Goal: Task Accomplishment & Management: Complete application form

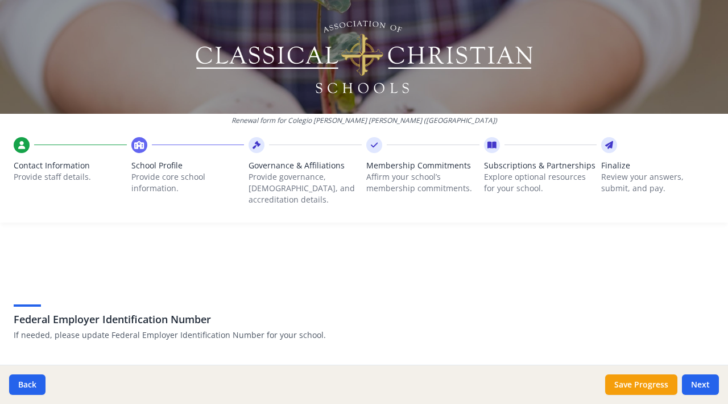
scroll to position [2681, 0]
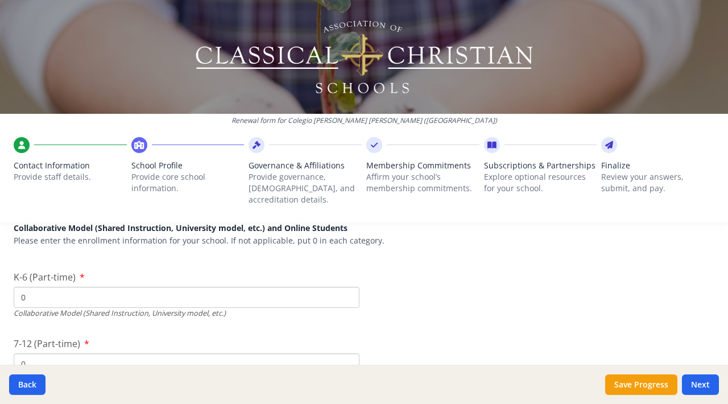
click at [121, 287] on input "0" at bounding box center [187, 297] width 346 height 21
type input "0"
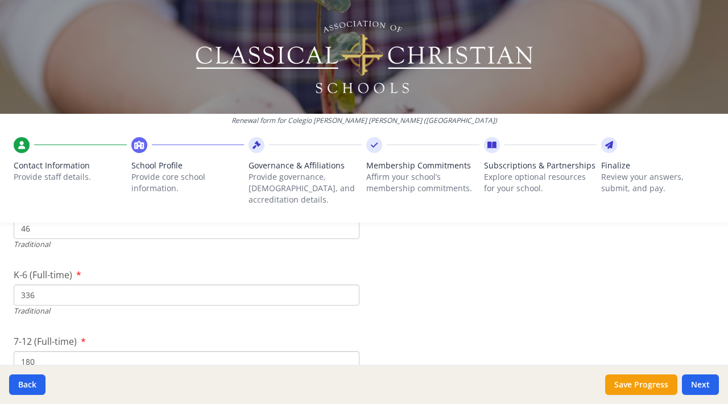
scroll to position [2406, 0]
click at [85, 295] on input "336" at bounding box center [187, 305] width 346 height 21
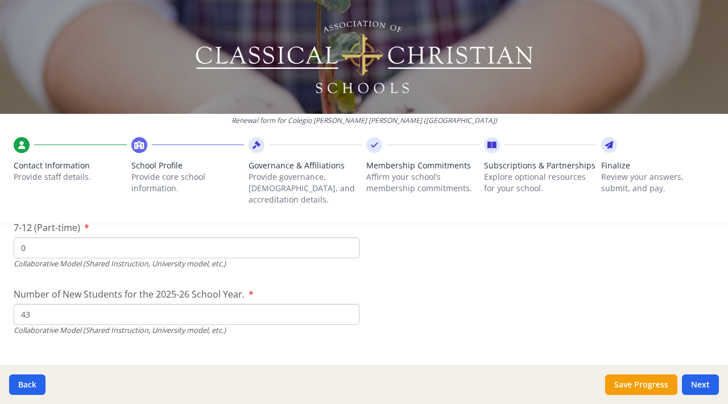
scroll to position [2798, 0]
type input "337"
drag, startPoint x: 107, startPoint y: 300, endPoint x: 102, endPoint y: 287, distance: 13.3
click at [102, 287] on div "Number of New Students for the 2025-26 School Year. 43 Collaborative Model (Sha…" at bounding box center [187, 311] width 346 height 48
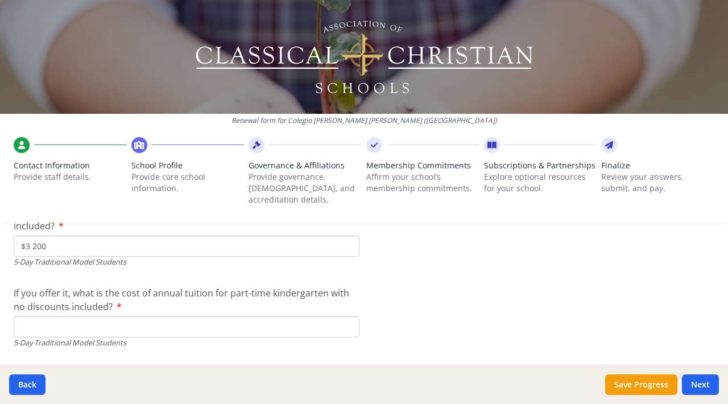
scroll to position [3025, 0]
type input "0"
click at [90, 318] on input "If you offer it, what is the cost of annual tuition for part-time kindergarten …" at bounding box center [187, 326] width 346 height 21
click at [102, 317] on input "If you offer it, what is the cost of annual tuition for part-time kindergarten …" at bounding box center [187, 326] width 346 height 21
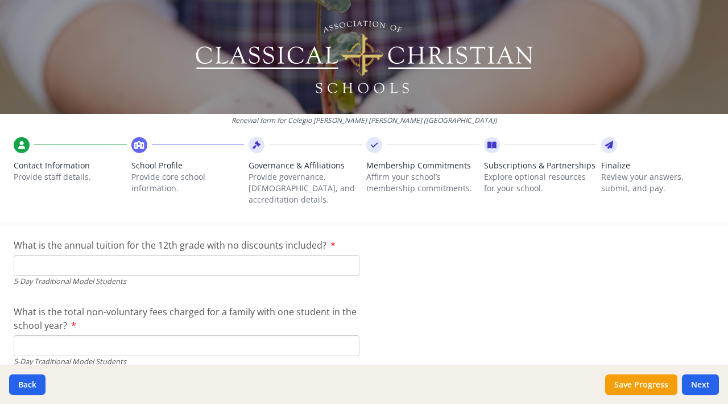
scroll to position [3286, 0]
click at [151, 255] on input "What is the annual tuition for the 12th grade with no discounts included?" at bounding box center [187, 264] width 346 height 21
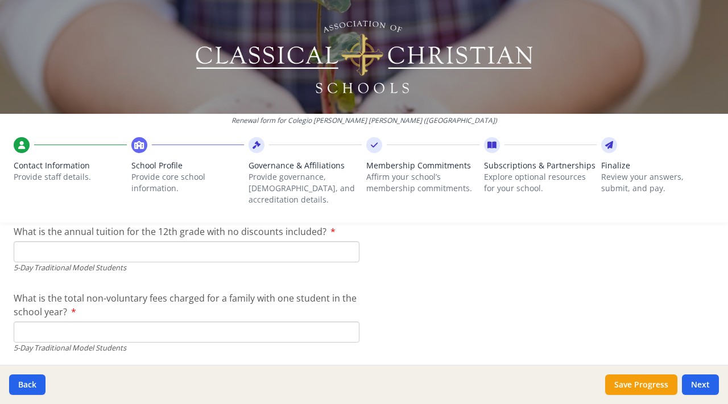
scroll to position [3299, 0]
click at [197, 321] on input "What is the total non-voluntary fees charged for a family with one student in t…" at bounding box center [187, 331] width 346 height 21
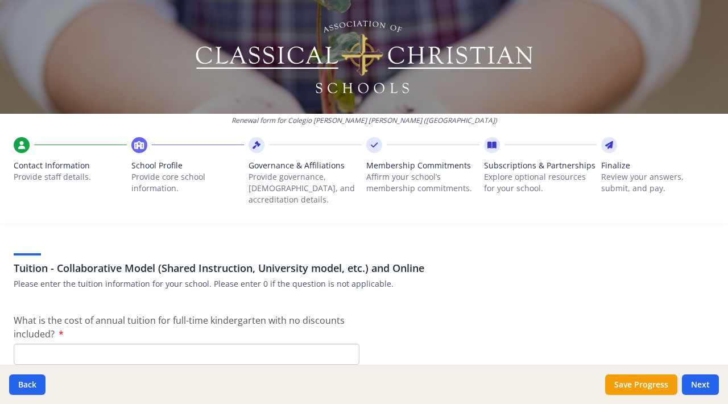
scroll to position [3462, 0]
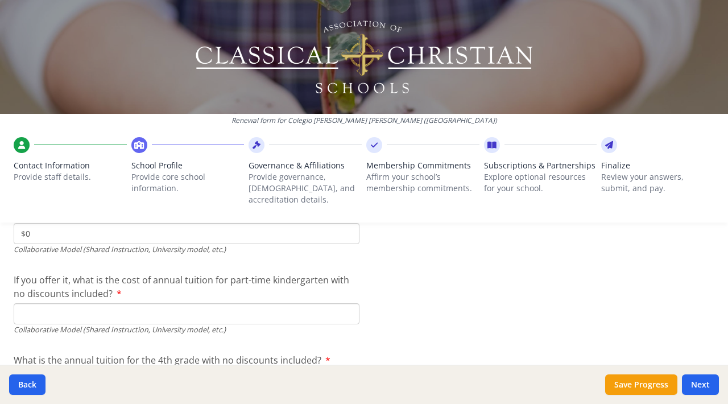
scroll to position [3559, 0]
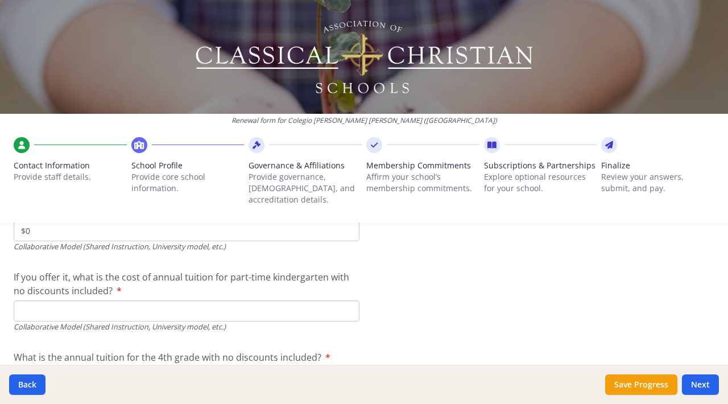
type input "$0"
click at [192, 321] on div "Collaborative Model (Shared Instruction, University model, etc.)" at bounding box center [187, 326] width 346 height 11
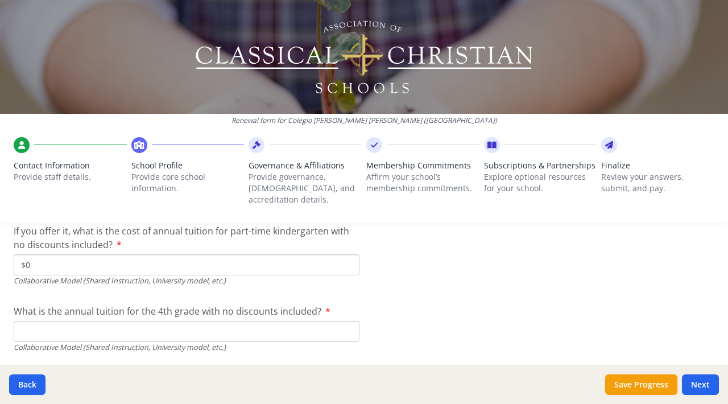
scroll to position [3617, 0]
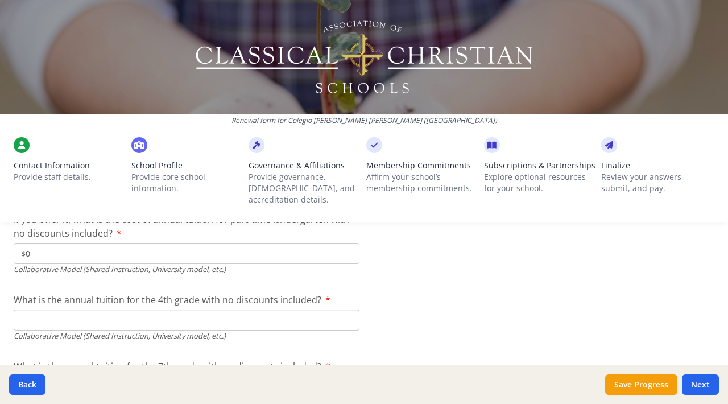
type input "$0"
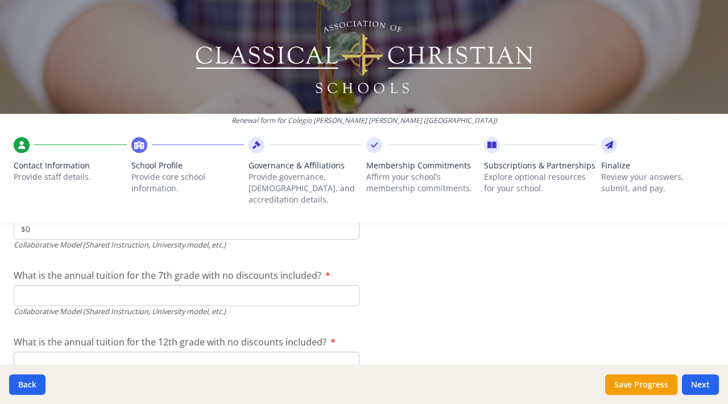
scroll to position [3702, 0]
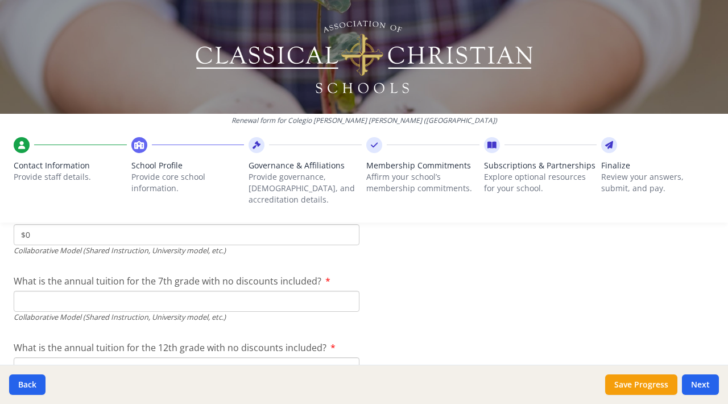
type input "$0"
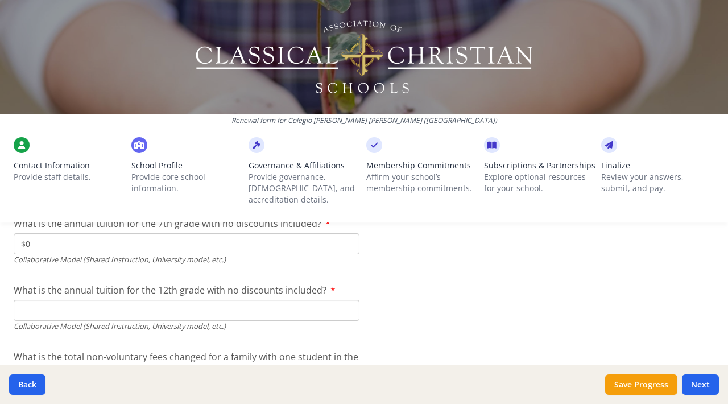
scroll to position [3767, 0]
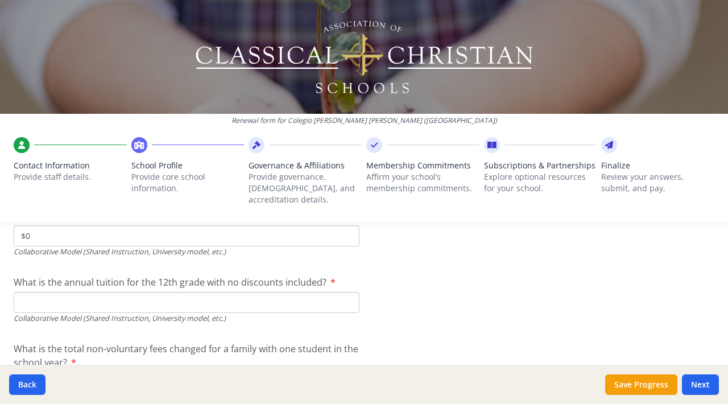
type input "$0"
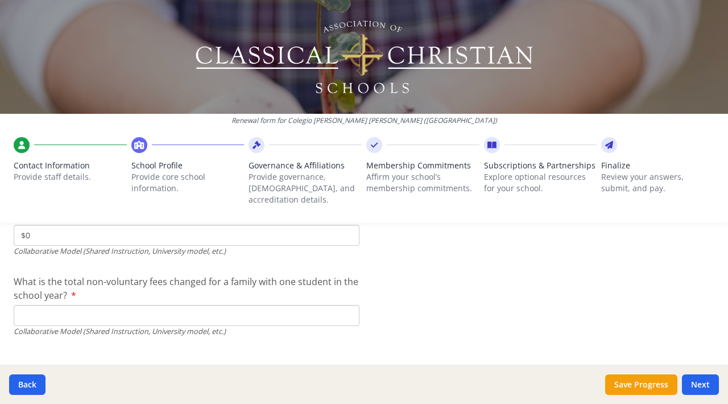
scroll to position [3835, 0]
type input "$0"
click at [169, 305] on input "What is the total non-voluntary fees changed for a family with one student in t…" at bounding box center [187, 314] width 346 height 21
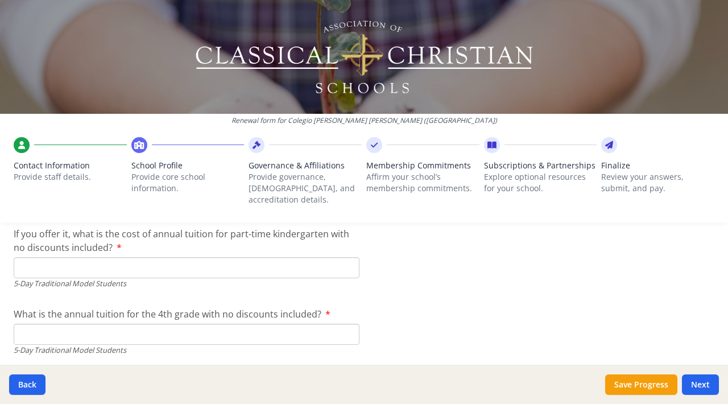
scroll to position [3079, 0]
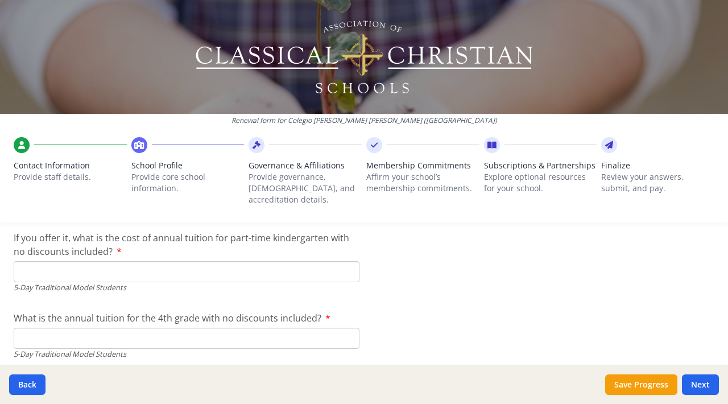
type input "$0"
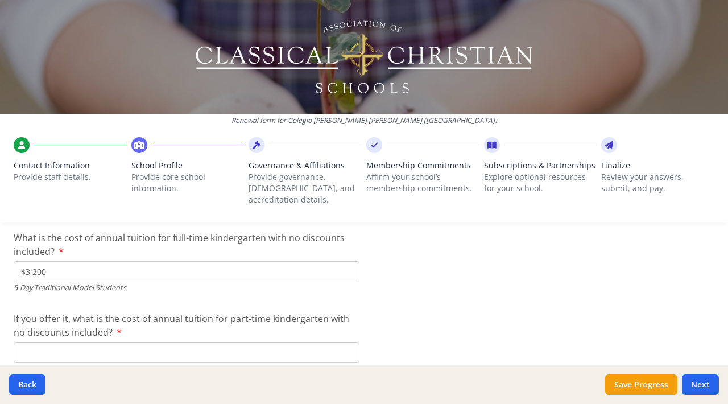
scroll to position [3001, 0]
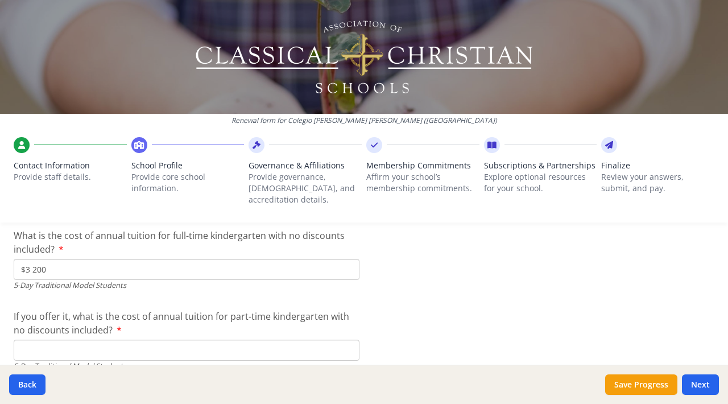
click at [130, 259] on input "$3 200" at bounding box center [187, 269] width 346 height 21
drag, startPoint x: 147, startPoint y: 254, endPoint x: 120, endPoint y: 231, distance: 34.7
click at [120, 231] on div "What is the cost of annual tuition for full-time kindergarten with no discounts…" at bounding box center [187, 260] width 346 height 62
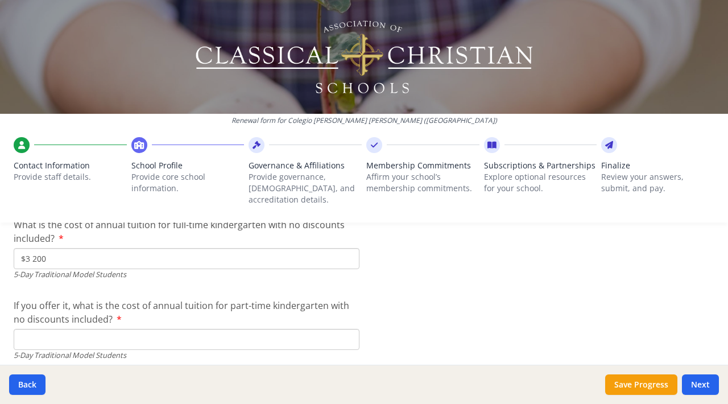
scroll to position [3013, 0]
click at [117, 249] on input "$3 200" at bounding box center [187, 257] width 346 height 21
drag, startPoint x: 117, startPoint y: 249, endPoint x: 76, endPoint y: 234, distance: 42.8
click at [76, 247] on input "$3 200" at bounding box center [187, 257] width 346 height 21
click at [77, 328] on input "If you offer it, what is the cost of annual tuition for part-time kindergarten …" at bounding box center [187, 338] width 346 height 21
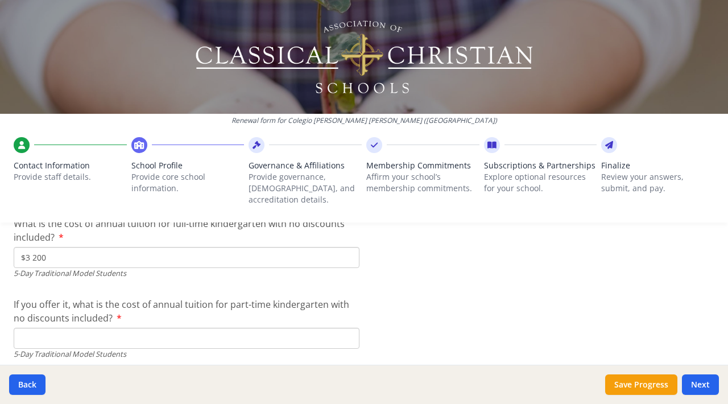
click at [108, 247] on input "$3 200" at bounding box center [187, 257] width 346 height 21
drag, startPoint x: 108, startPoint y: 247, endPoint x: 96, endPoint y: 230, distance: 21.2
click at [96, 230] on div "What is the cost of annual tuition for full-time kindergarten with no discounts…" at bounding box center [187, 248] width 346 height 62
type input "$3 545"
click at [87, 329] on input "If you offer it, what is the cost of annual tuition for part-time kindergarten …" at bounding box center [187, 338] width 346 height 21
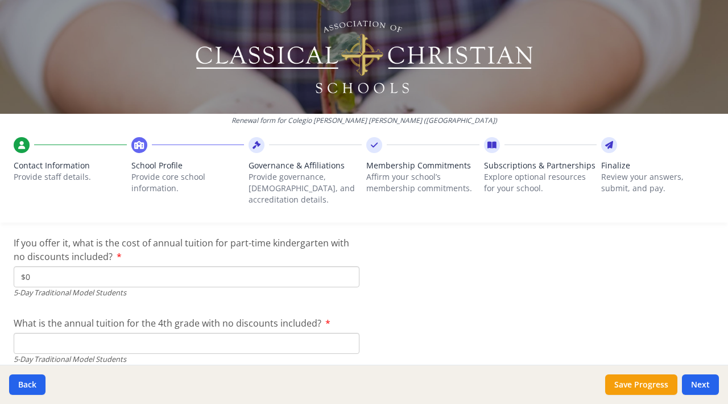
scroll to position [3083, 0]
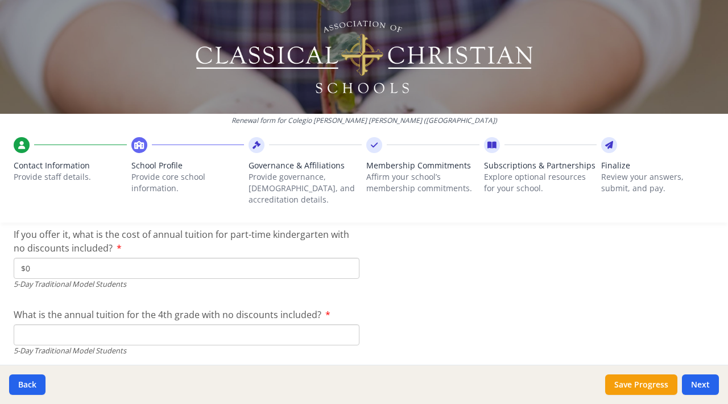
type input "$0"
click at [99, 324] on input "What is the annual tuition for the 4th grade with no discounts included?" at bounding box center [187, 334] width 346 height 21
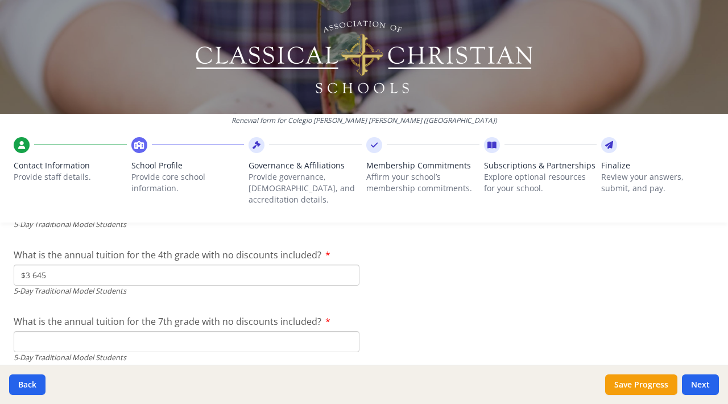
scroll to position [3142, 0]
type input "$3 645"
click at [102, 334] on input "What is the annual tuition for the 7th grade with no discounts included?" at bounding box center [187, 341] width 346 height 21
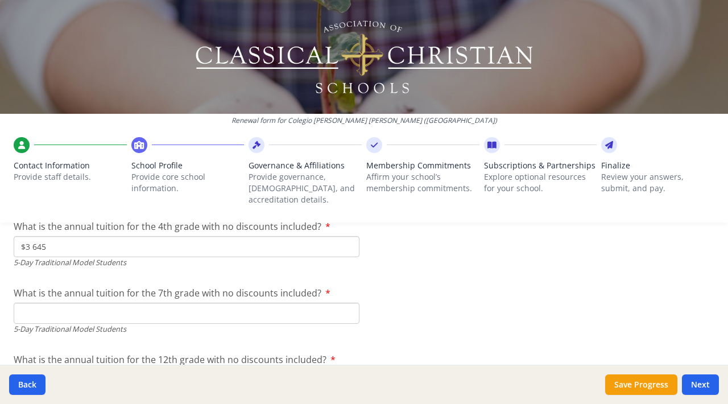
scroll to position [3171, 0]
click at [623, 379] on button "Save Progress" at bounding box center [641, 384] width 72 height 20
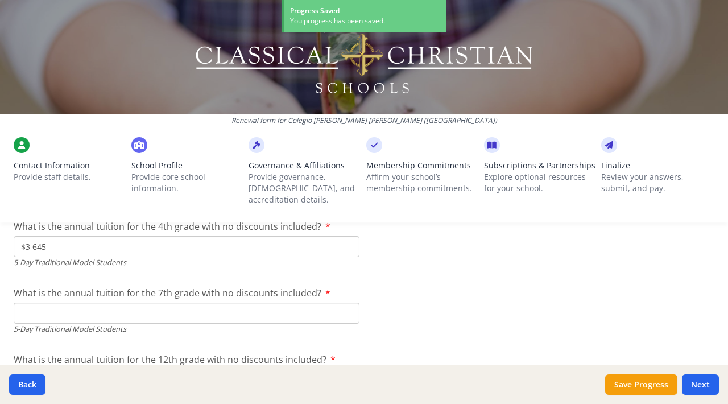
click at [206, 303] on input "What is the annual tuition for the 7th grade with no discounts included?" at bounding box center [187, 313] width 346 height 21
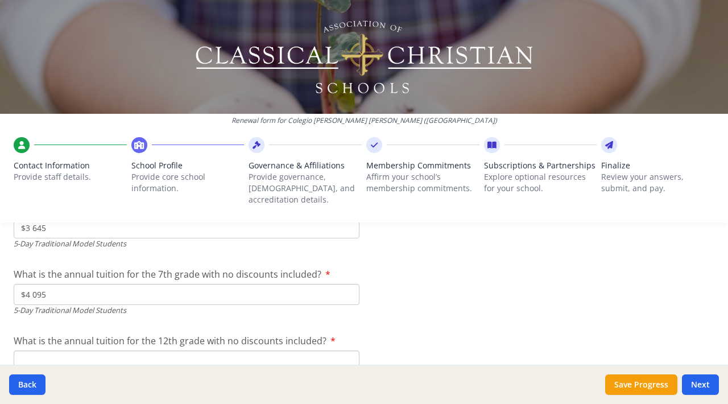
scroll to position [3192, 0]
type input "$4 095"
click at [189, 348] on input "What is the annual tuition for the 12th grade with no discounts included?" at bounding box center [187, 358] width 346 height 21
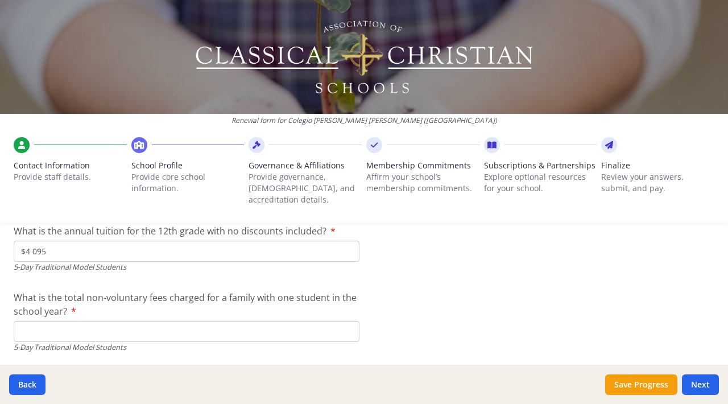
scroll to position [3301, 0]
type input "$4 095"
click at [206, 319] on input "What is the total non-voluntary fees charged for a family with one student in t…" at bounding box center [187, 329] width 346 height 21
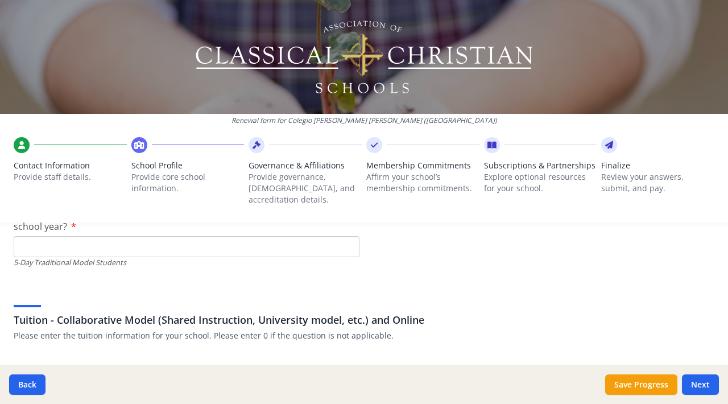
scroll to position [3382, 0]
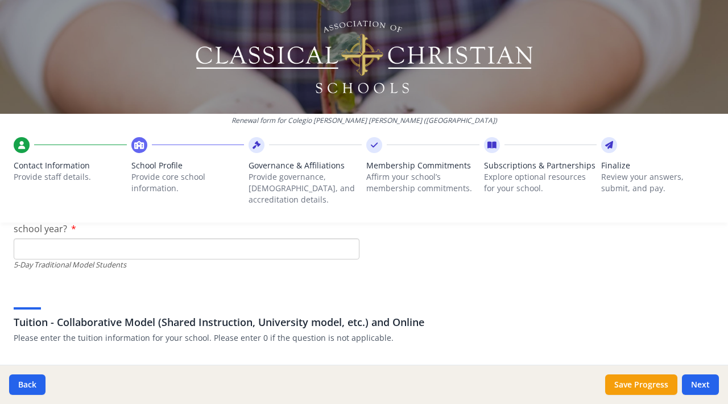
click at [163, 239] on input "What is the total non-voluntary fees charged for a family with one student in t…" at bounding box center [187, 248] width 346 height 21
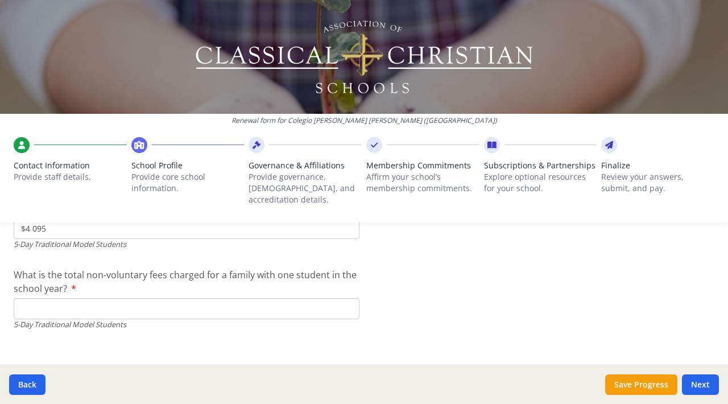
scroll to position [3335, 0]
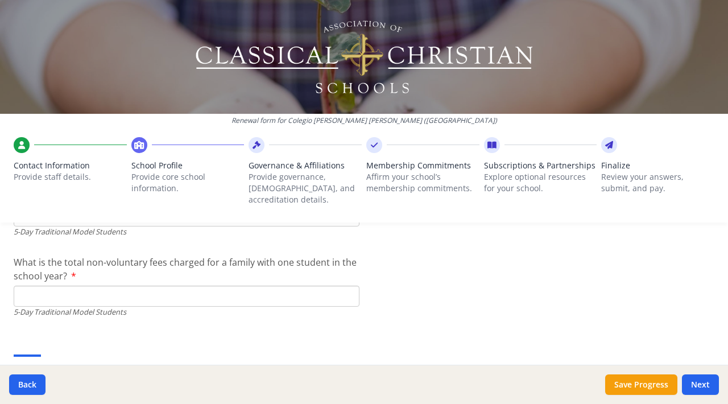
click at [240, 285] on input "What is the total non-voluntary fees charged for a family with one student in t…" at bounding box center [187, 295] width 346 height 21
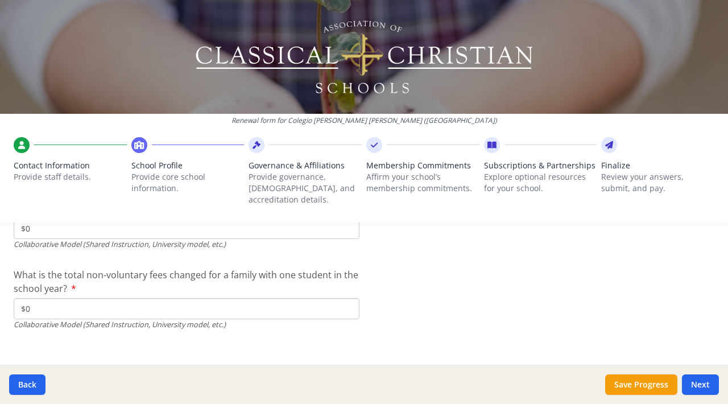
scroll to position [3842, 0]
type input "$125"
click at [630, 381] on button "Save Progress" at bounding box center [641, 384] width 72 height 20
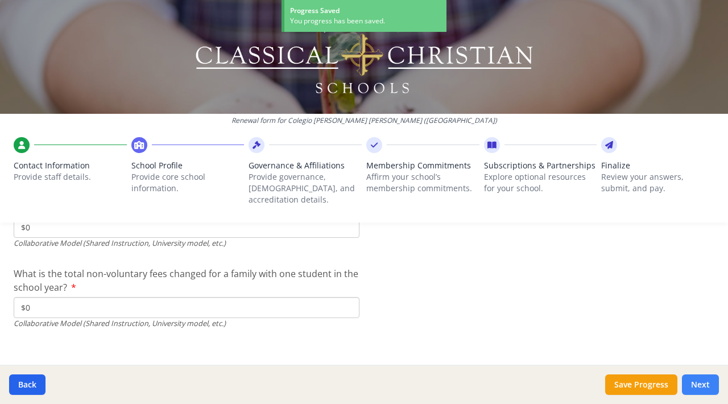
click at [697, 386] on button "Next" at bounding box center [700, 384] width 37 height 20
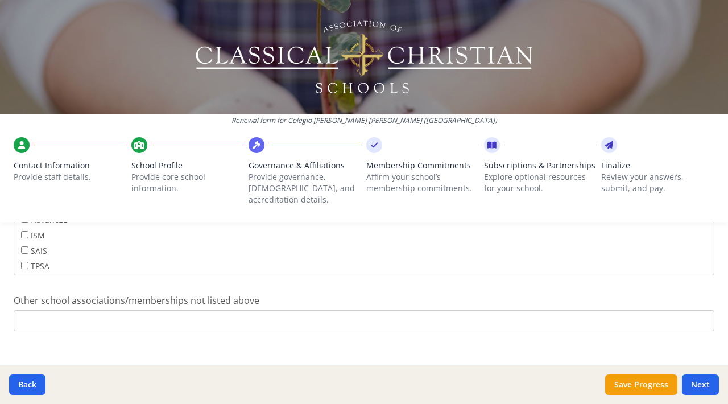
scroll to position [939, 0]
click at [649, 386] on button "Save Progress" at bounding box center [641, 384] width 72 height 20
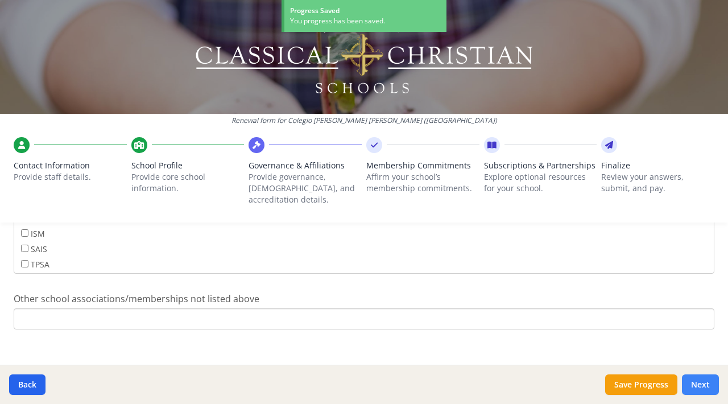
click at [695, 384] on button "Next" at bounding box center [700, 384] width 37 height 20
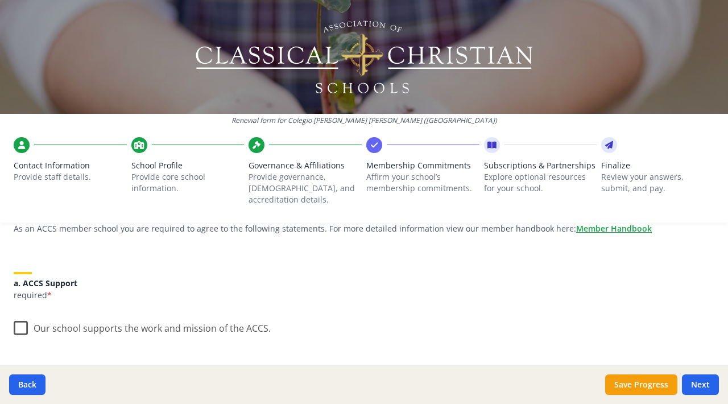
scroll to position [112, 0]
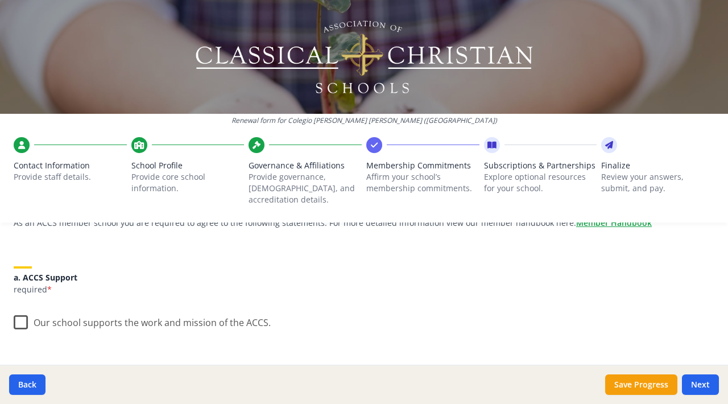
click at [35, 310] on label "Our school supports the work and mission of the ACCS." at bounding box center [142, 320] width 257 height 24
click at [0, 0] on input "Our school supports the work and mission of the ACCS." at bounding box center [0, 0] width 0 height 0
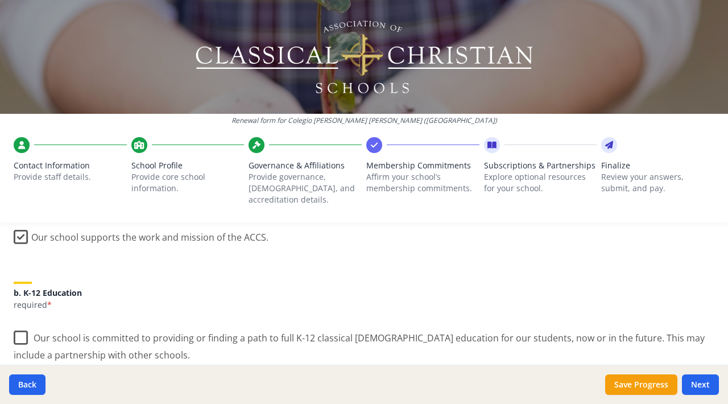
click at [21, 325] on label "Our school is committed to providing or finding a path to full K-12 classical […" at bounding box center [364, 342] width 701 height 38
click at [0, 0] on input "Our school is committed to providing or finding a path to full K-12 classical […" at bounding box center [0, 0] width 0 height 0
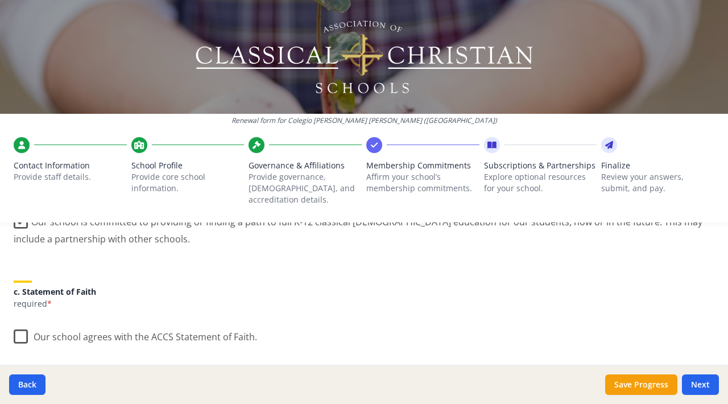
scroll to position [329, 0]
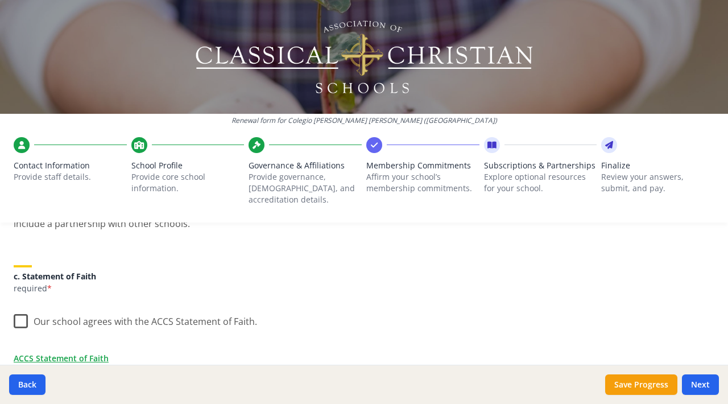
click at [22, 310] on label "Our school agrees with the ACCS Statement of Faith." at bounding box center [135, 319] width 243 height 24
click at [0, 0] on input "Our school agrees with the ACCS Statement of Faith." at bounding box center [0, 0] width 0 height 0
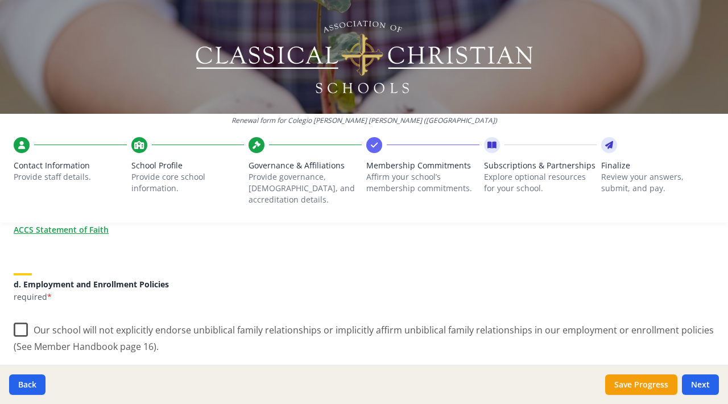
scroll to position [468, 0]
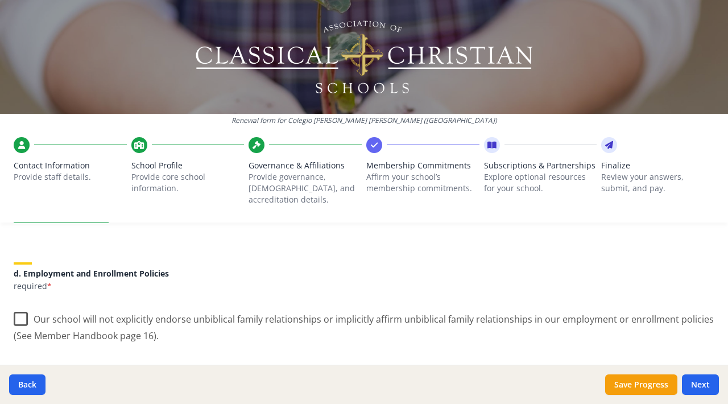
click at [20, 306] on label "Our school will not explicitly endorse unbiblical family relationships or impli…" at bounding box center [364, 323] width 701 height 38
click at [0, 0] on input "Our school will not explicitly endorse unbiblical family relationships or impli…" at bounding box center [0, 0] width 0 height 0
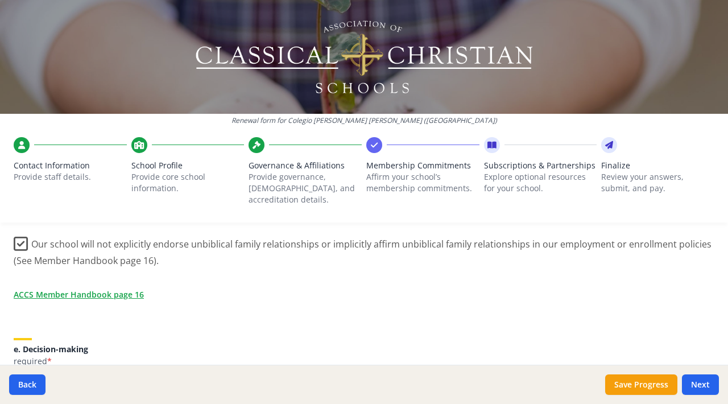
scroll to position [589, 0]
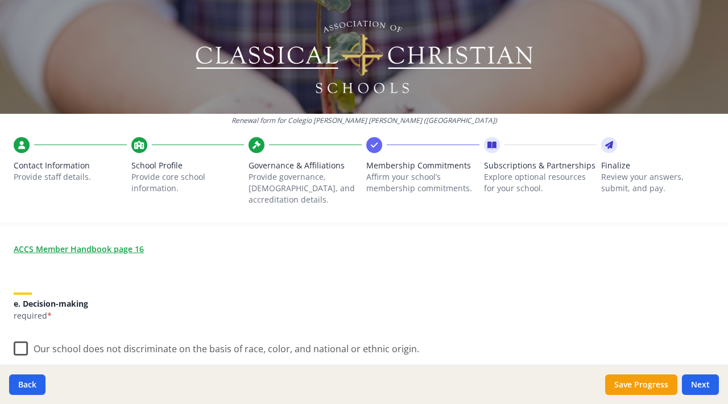
click at [20, 337] on label "Our school does not discriminate on the basis of race, color, and national or e…" at bounding box center [216, 346] width 405 height 24
click at [0, 0] on input "Our school does not discriminate on the basis of race, color, and national or e…" at bounding box center [0, 0] width 0 height 0
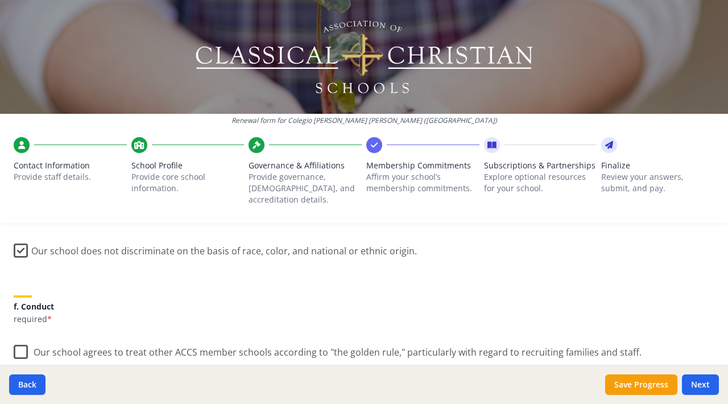
scroll to position [738, 0]
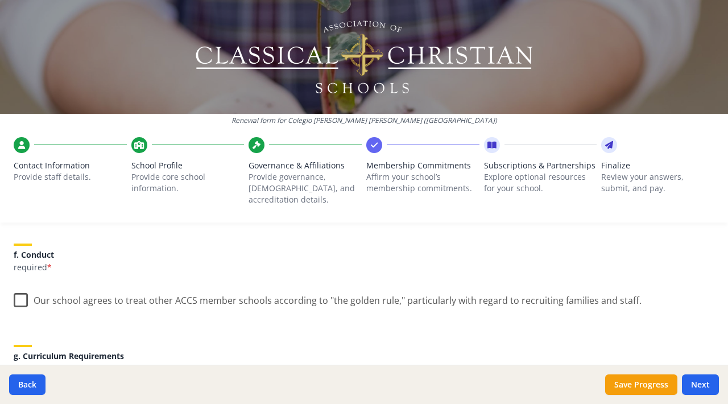
click at [26, 298] on label "Our school agrees to treat other ACCS member schools according to "the golden r…" at bounding box center [328, 297] width 628 height 24
click at [0, 0] on input "Our school agrees to treat other ACCS member schools according to "the golden r…" at bounding box center [0, 0] width 0 height 0
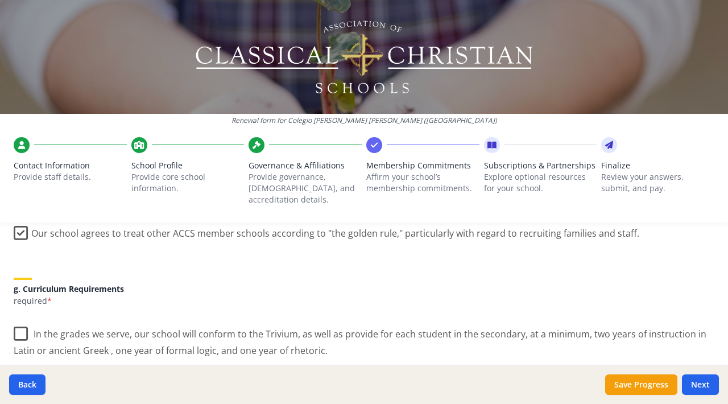
scroll to position [809, 0]
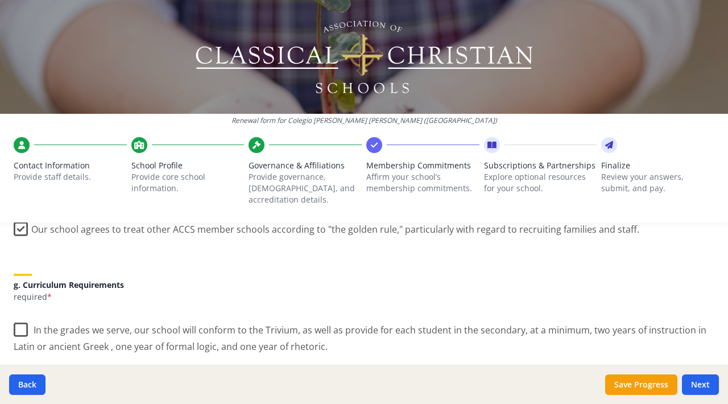
click at [27, 321] on label "In the grades we serve, our school will conform to the Trivium, as well as prov…" at bounding box center [364, 334] width 701 height 38
click at [0, 0] on input "In the grades we serve, our school will conform to the Trivium, as well as prov…" at bounding box center [0, 0] width 0 height 0
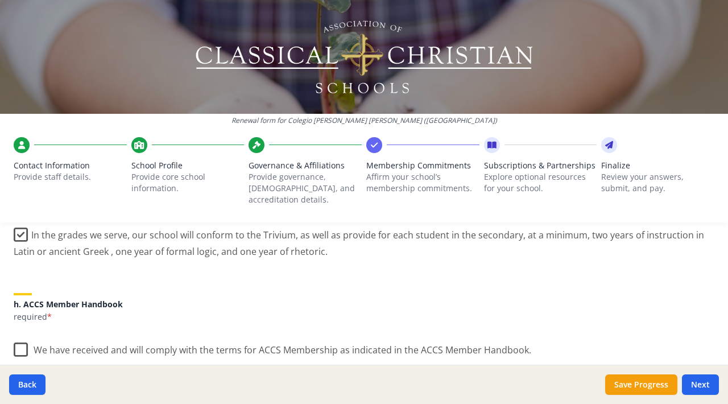
scroll to position [955, 0]
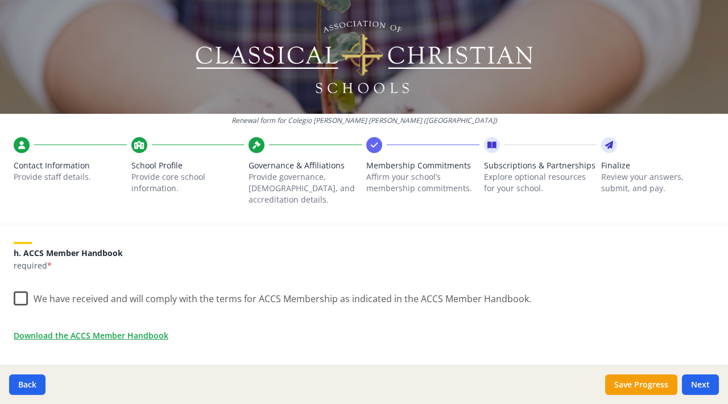
click at [19, 290] on label "We have received and will comply with the terms for ACCS Membership as indicate…" at bounding box center [272, 296] width 517 height 24
click at [0, 0] on input "We have received and will comply with the terms for ACCS Membership as indicate…" at bounding box center [0, 0] width 0 height 0
click at [110, 329] on link "Download the ACCS Member Handbook" at bounding box center [93, 335] width 155 height 12
click at [629, 379] on button "Save Progress" at bounding box center [641, 384] width 72 height 20
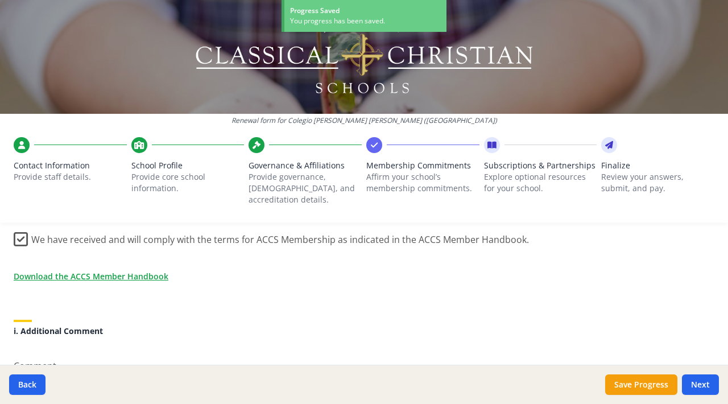
scroll to position [1100, 0]
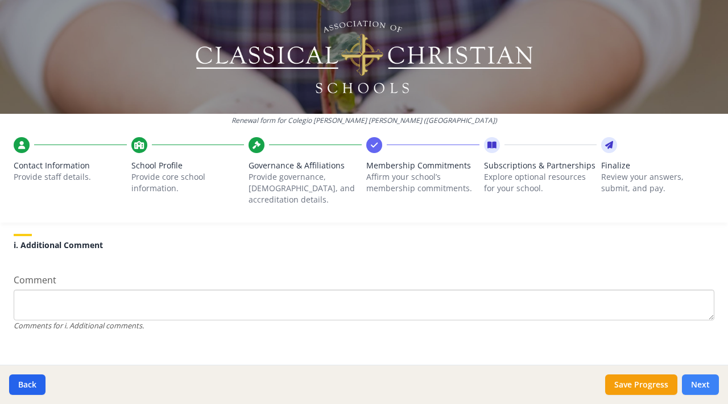
click at [698, 383] on button "Next" at bounding box center [700, 384] width 37 height 20
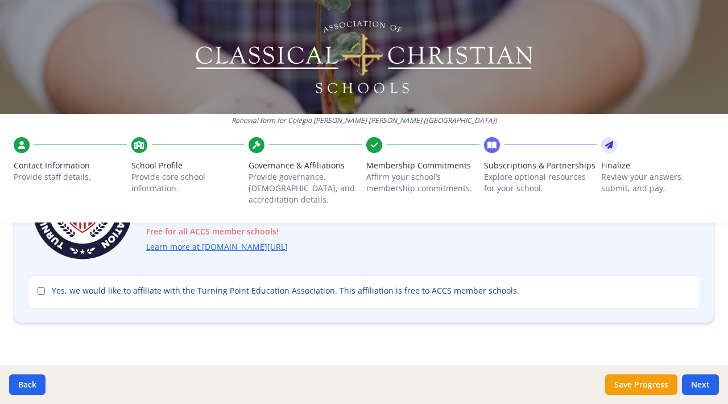
scroll to position [149, 0]
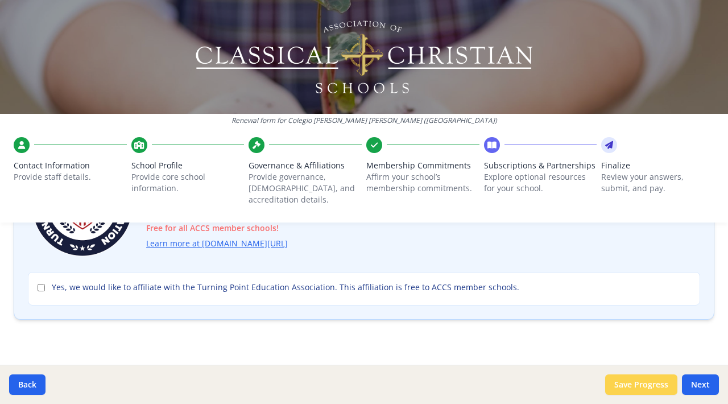
click at [641, 380] on button "Save Progress" at bounding box center [641, 384] width 72 height 20
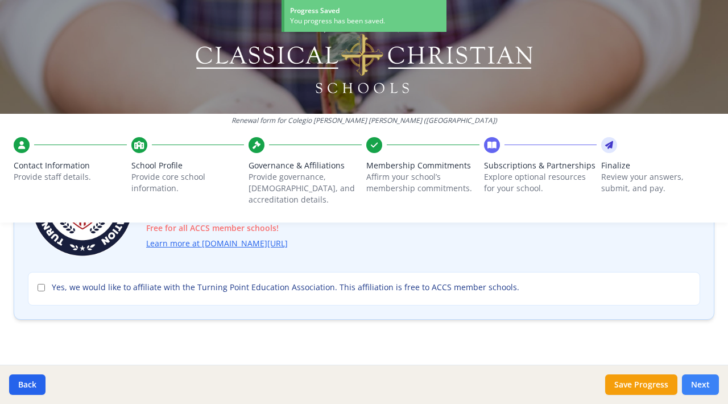
click at [693, 382] on button "Next" at bounding box center [700, 384] width 37 height 20
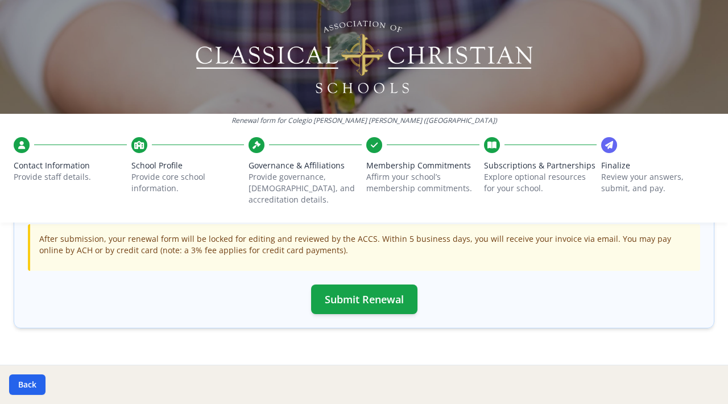
scroll to position [333, 0]
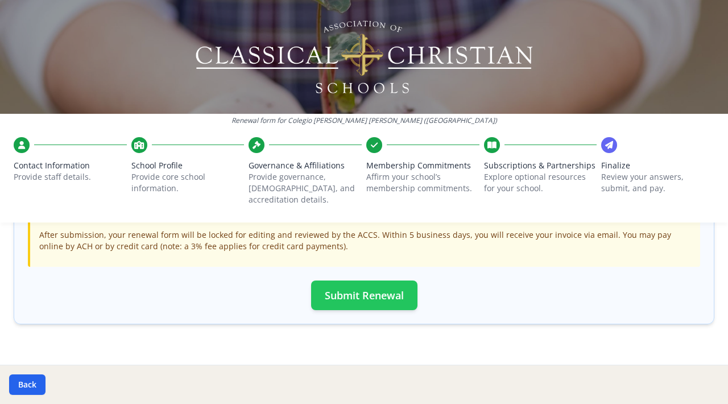
click at [345, 294] on button "Submit Renewal" at bounding box center [364, 295] width 106 height 30
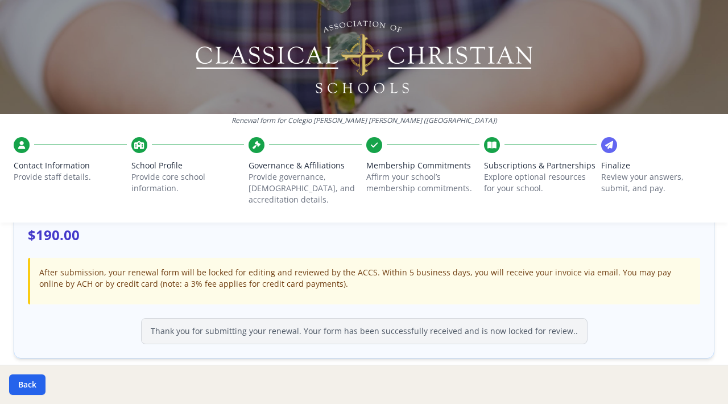
scroll to position [339, 0]
